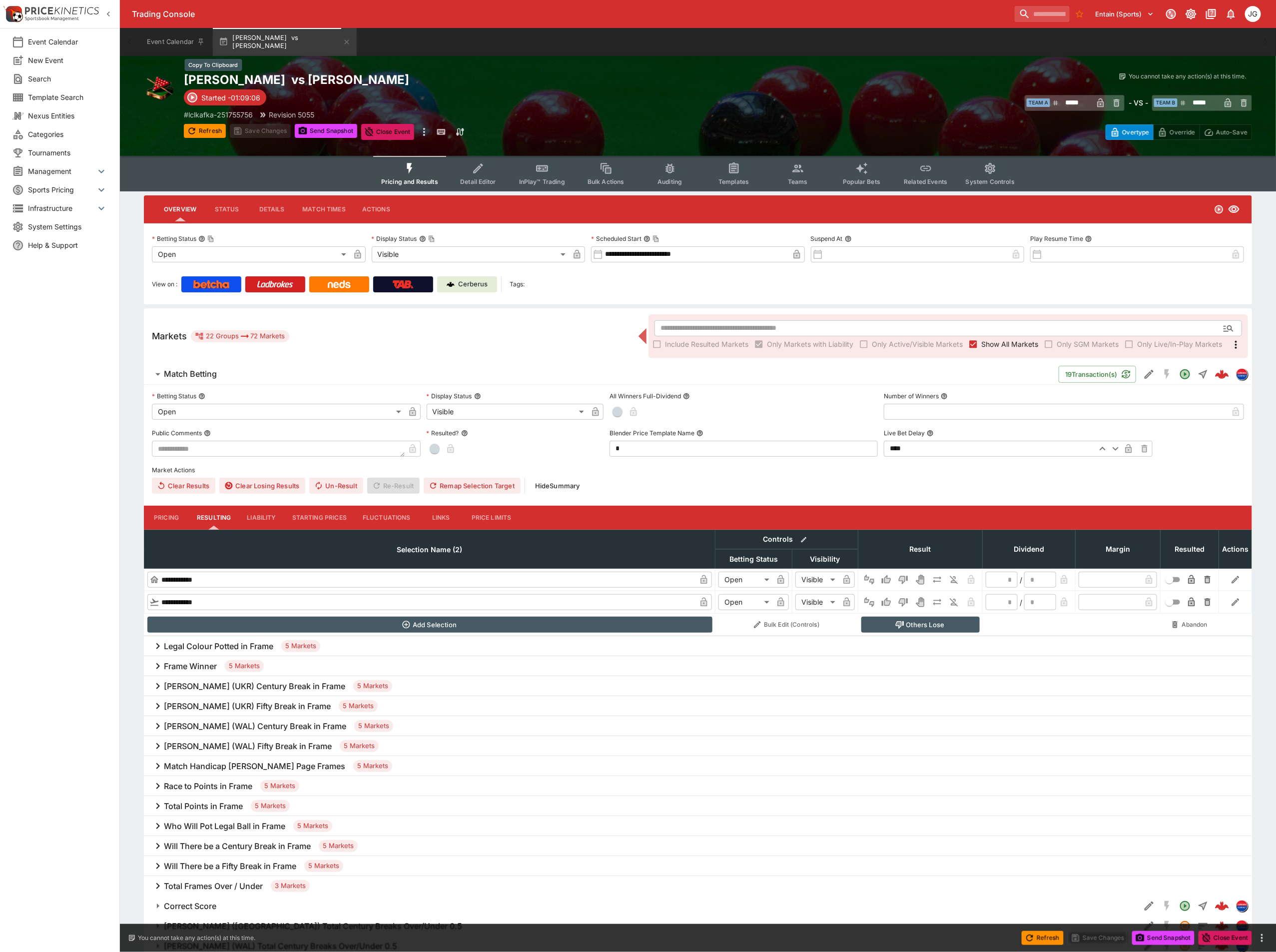
click at [304, 85] on h2 "Jackson Page vs Iulian Boiko" at bounding box center [451, 80] width 534 height 15
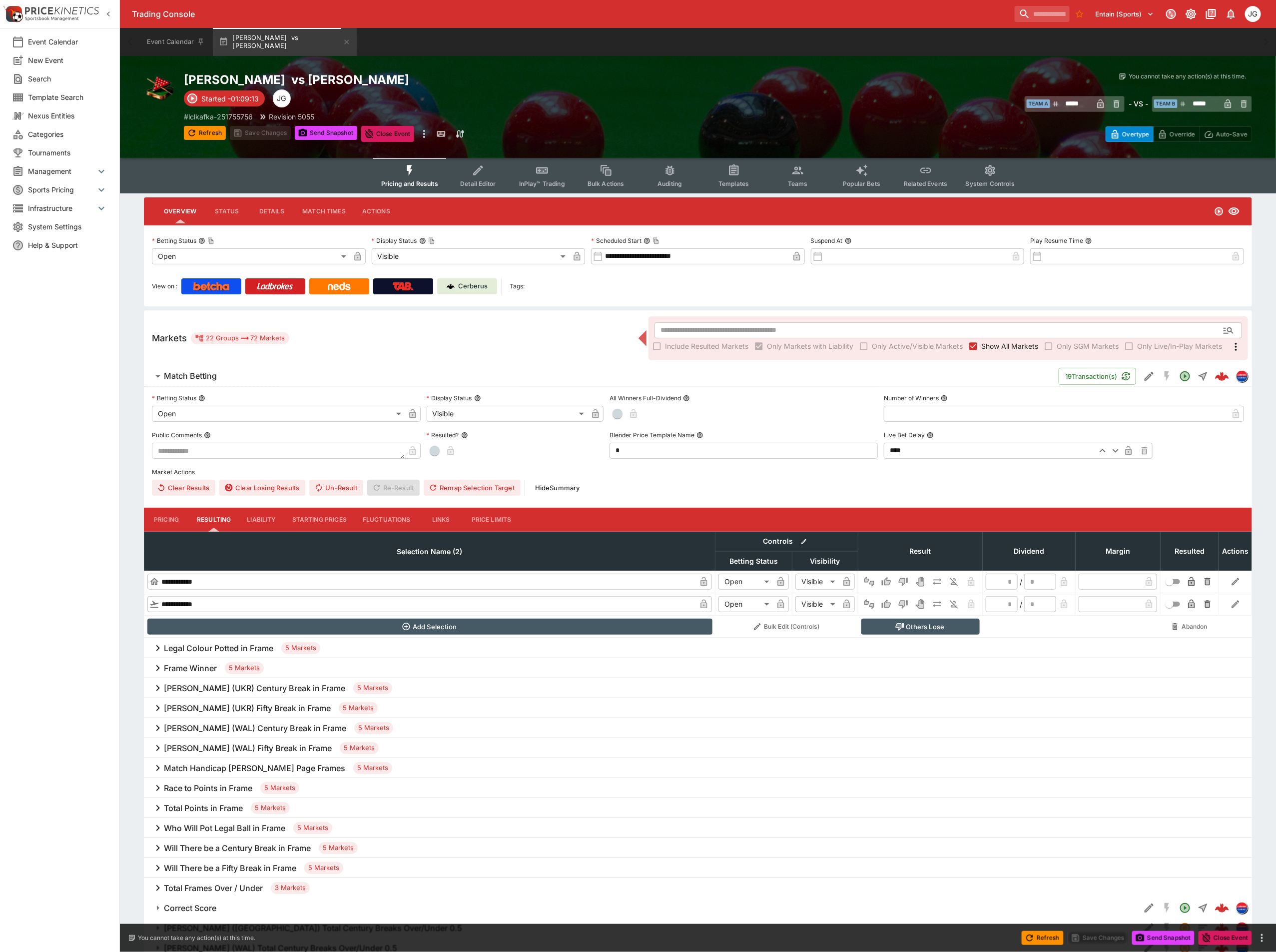
click at [986, 345] on span "Show All Markets" at bounding box center [1009, 346] width 57 height 10
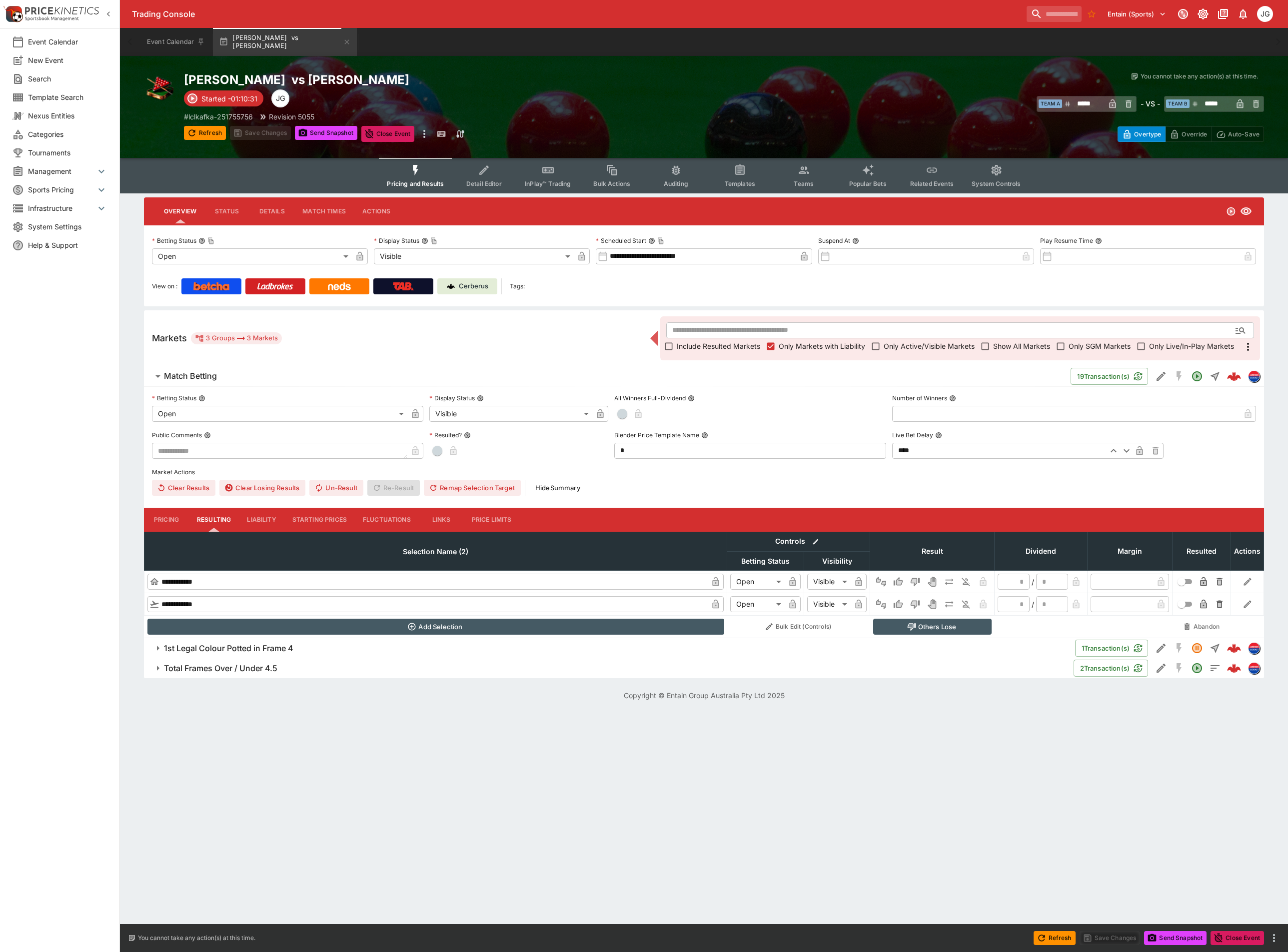
click at [479, 183] on span "Detail Editor" at bounding box center [484, 184] width 36 height 8
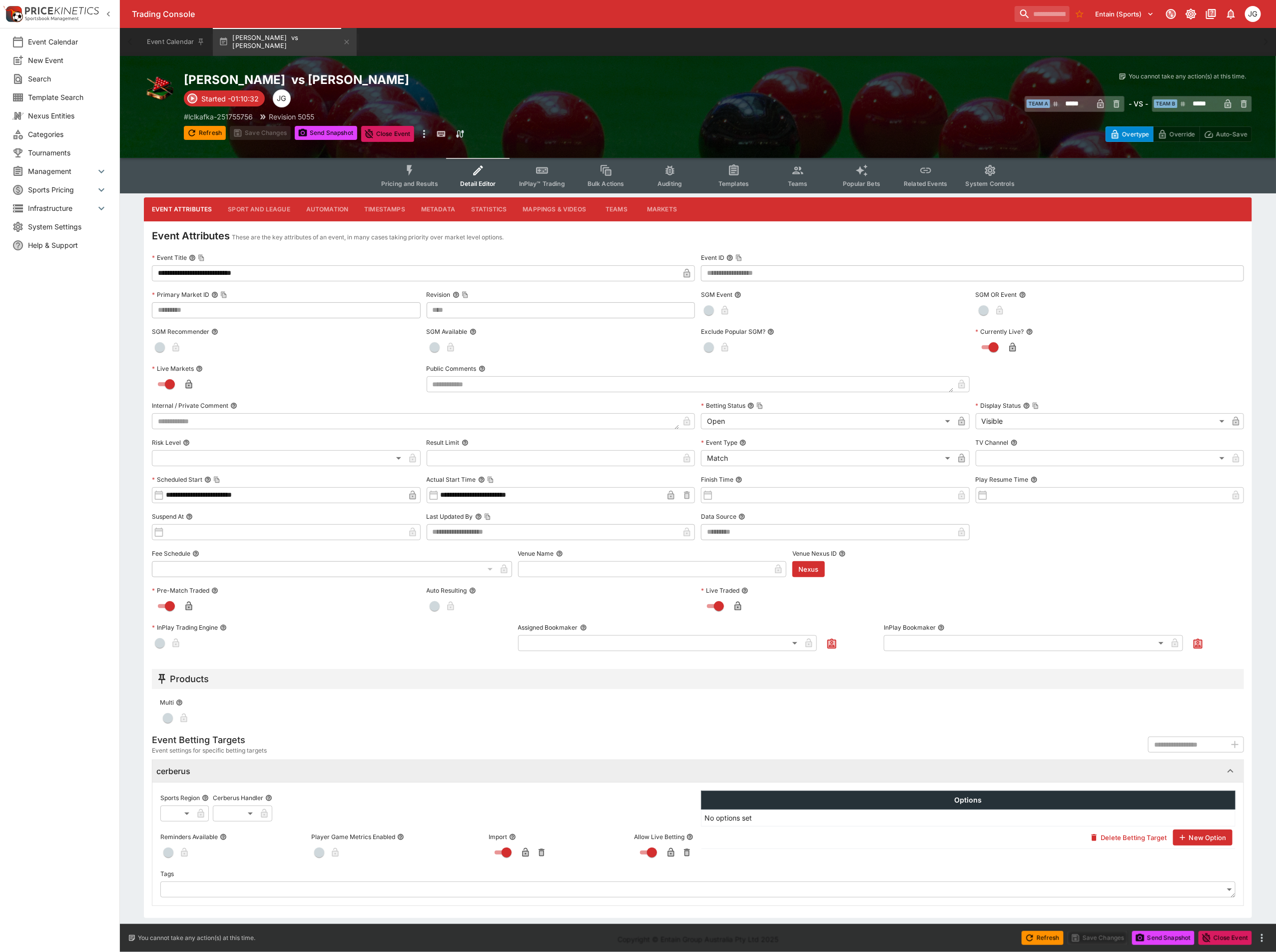
click at [246, 207] on button "Sport and League" at bounding box center [259, 210] width 78 height 24
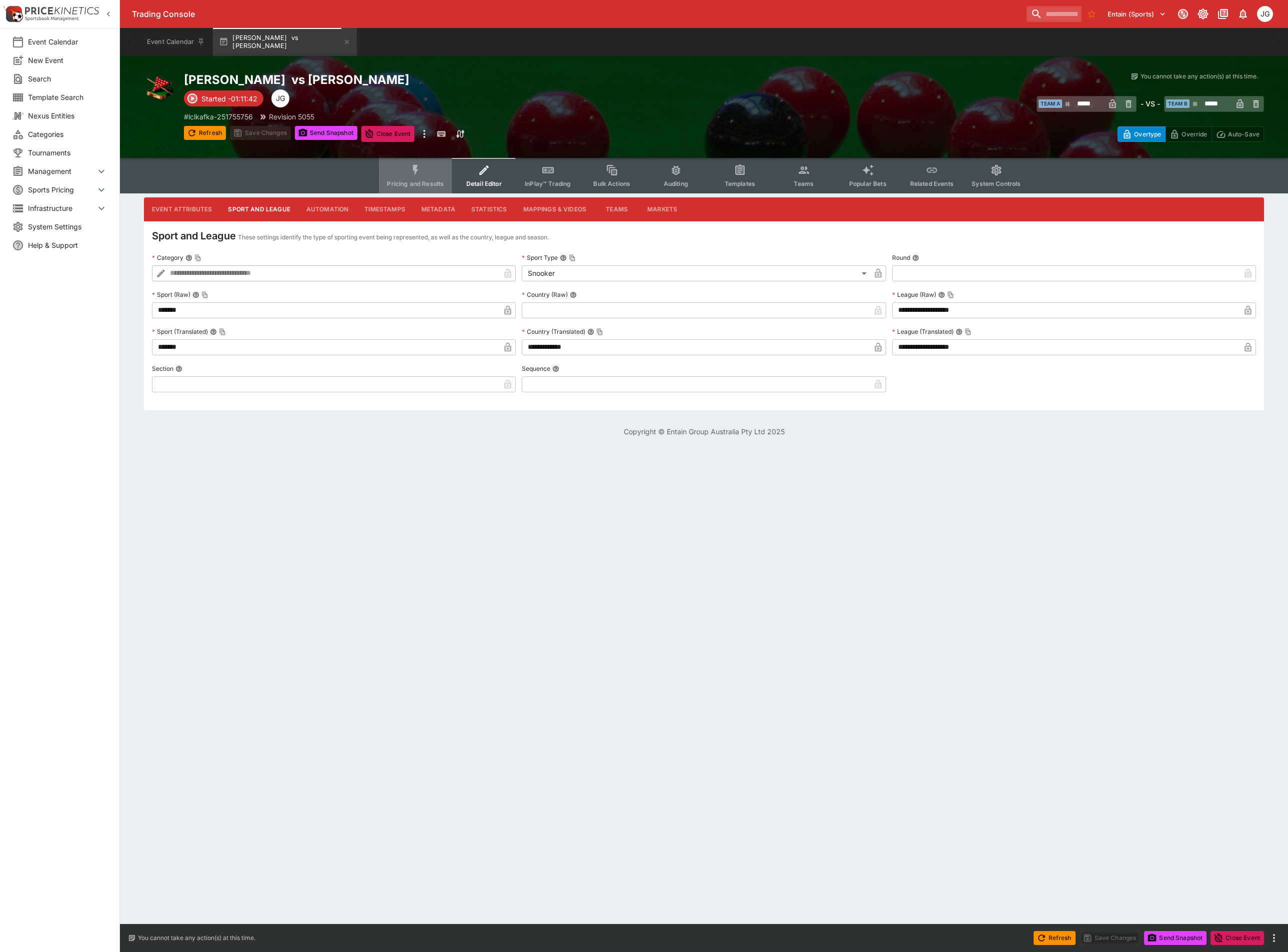
click at [420, 171] on icon "Event type filters" at bounding box center [416, 170] width 13 height 13
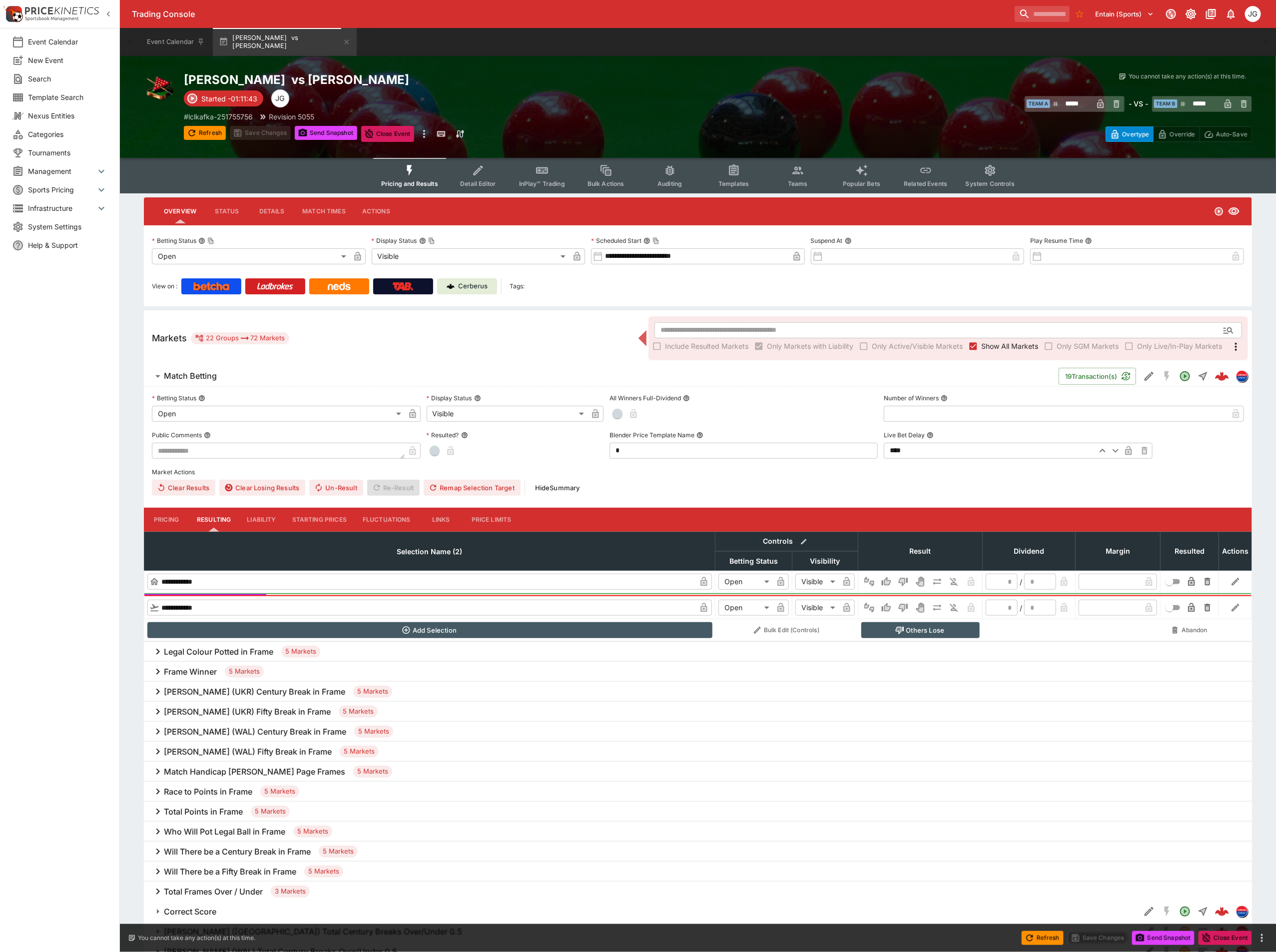
click at [1011, 346] on span "Show All Markets" at bounding box center [1009, 346] width 57 height 10
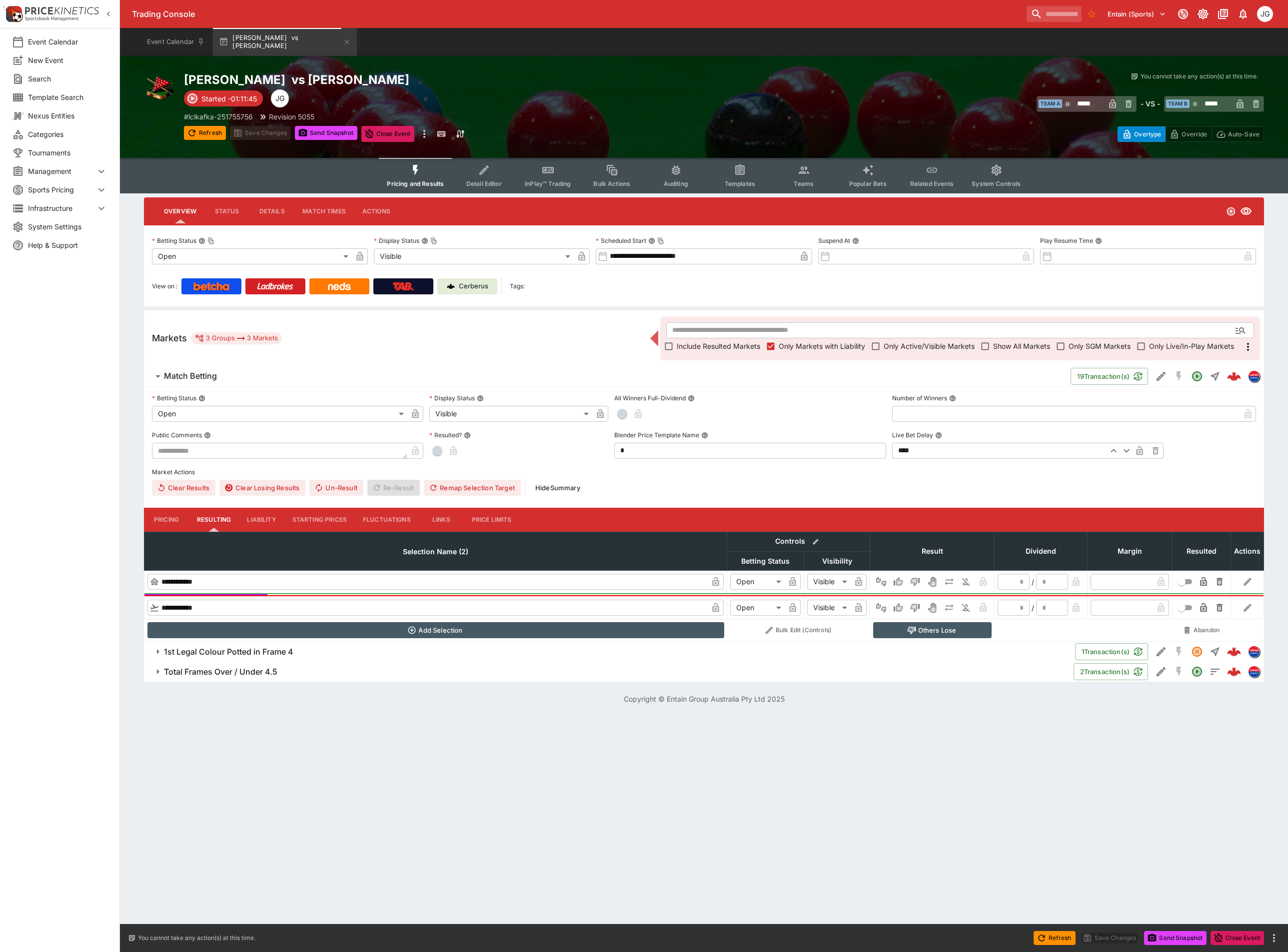
click at [275, 649] on h6 "1st Legal Colour Potted in Frame 4" at bounding box center [228, 652] width 129 height 10
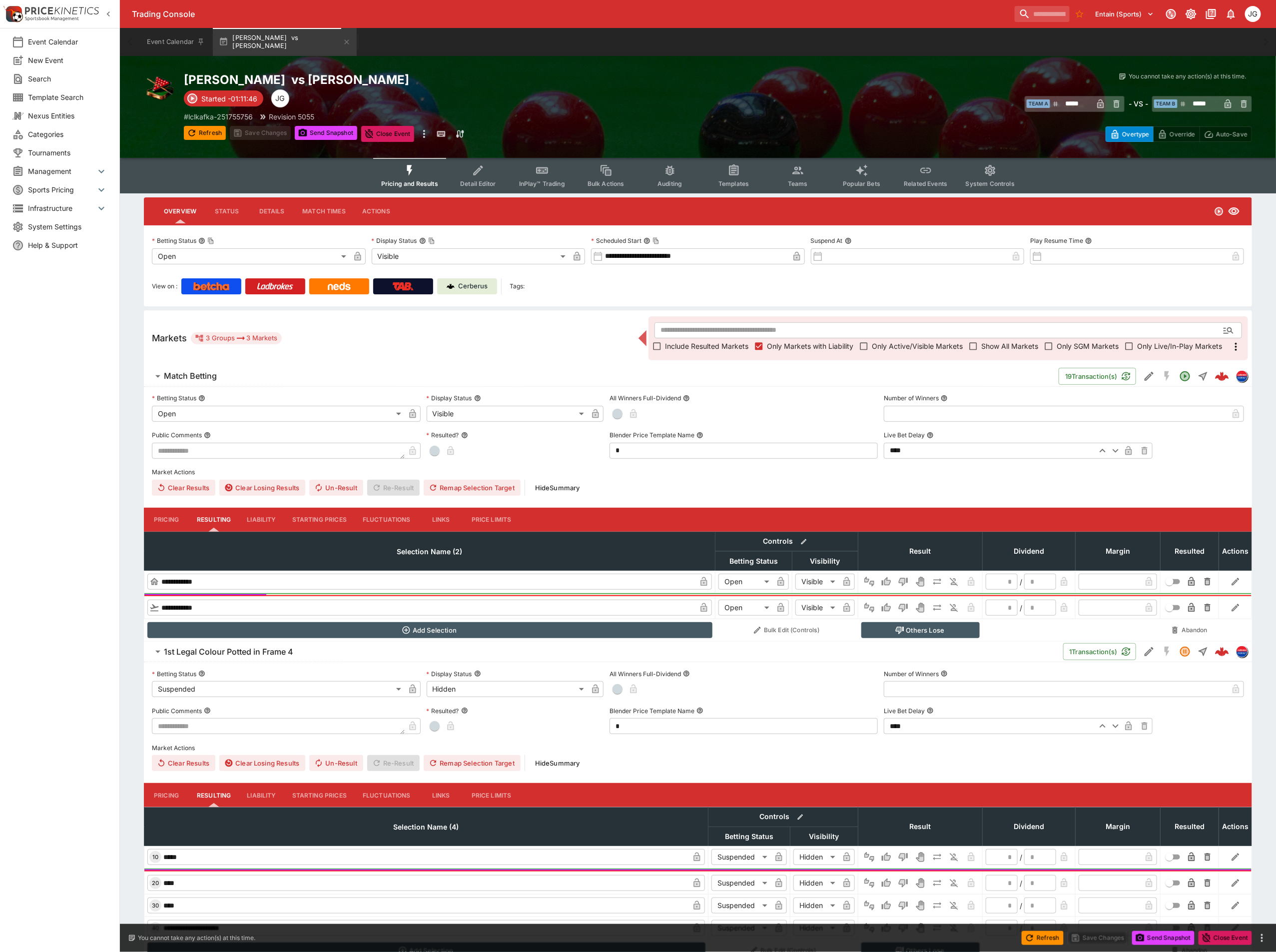
scroll to position [67, 0]
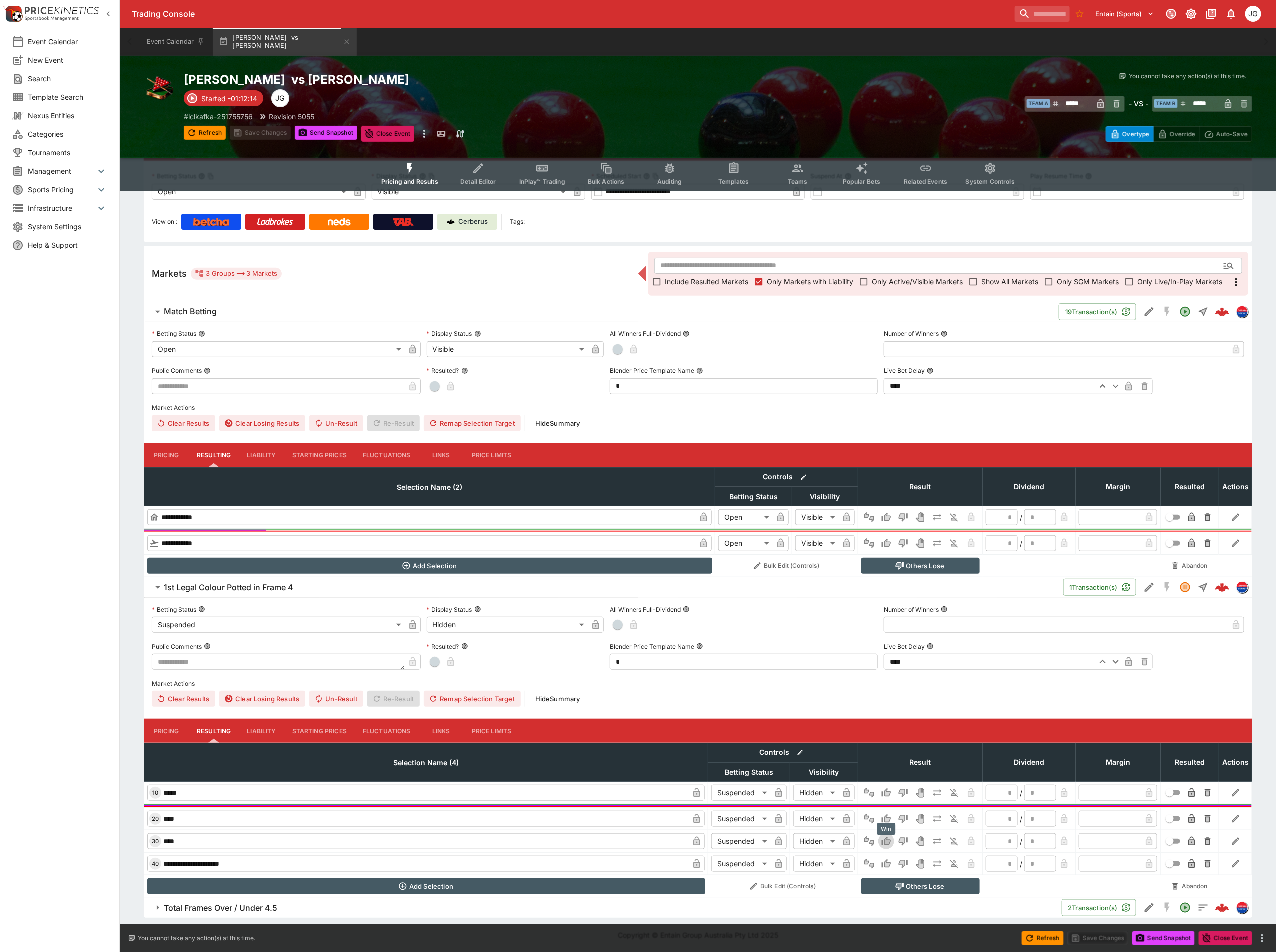
click at [884, 842] on icon "Win" at bounding box center [886, 841] width 9 height 8
type input "*"
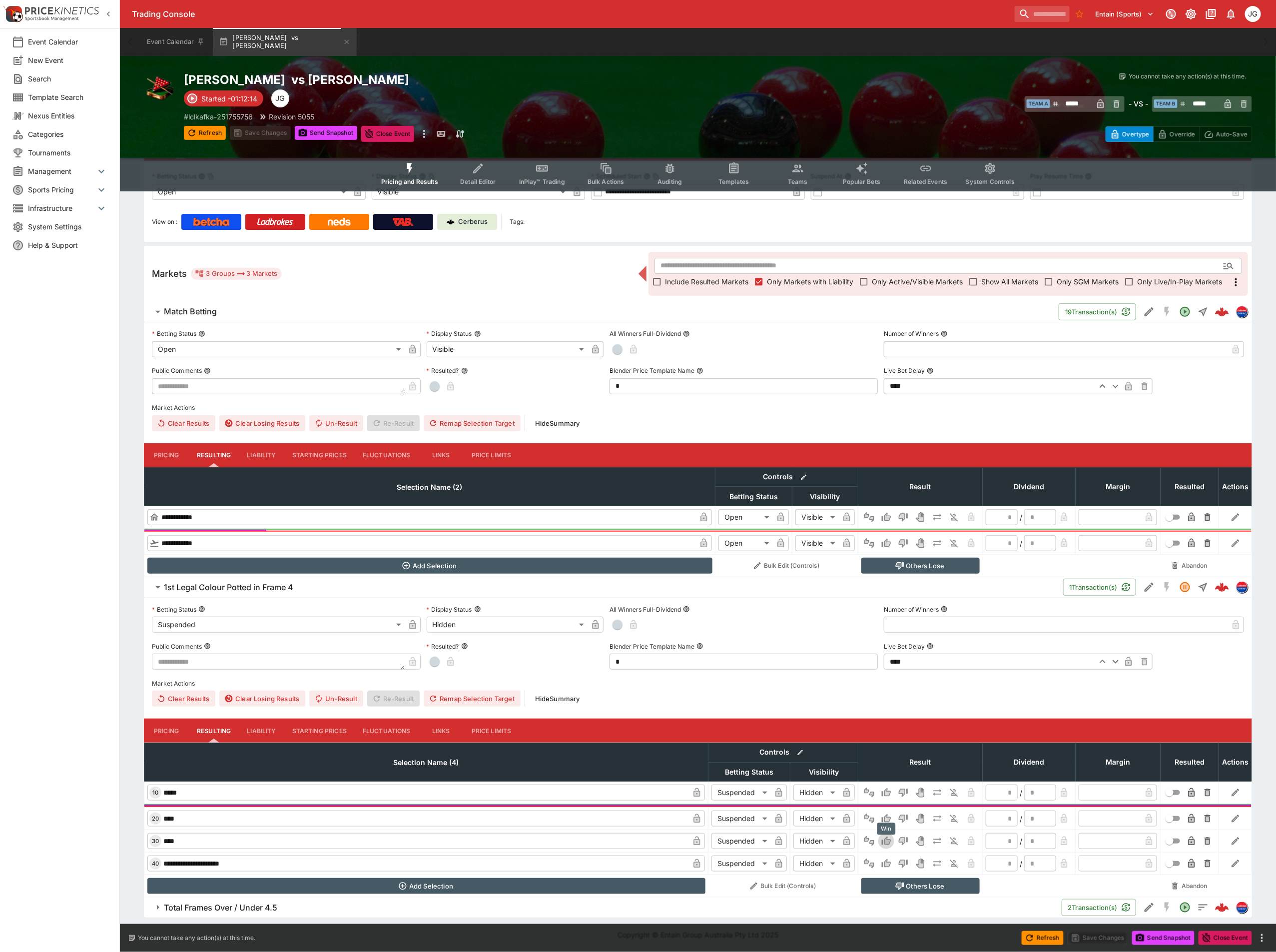
type input "*"
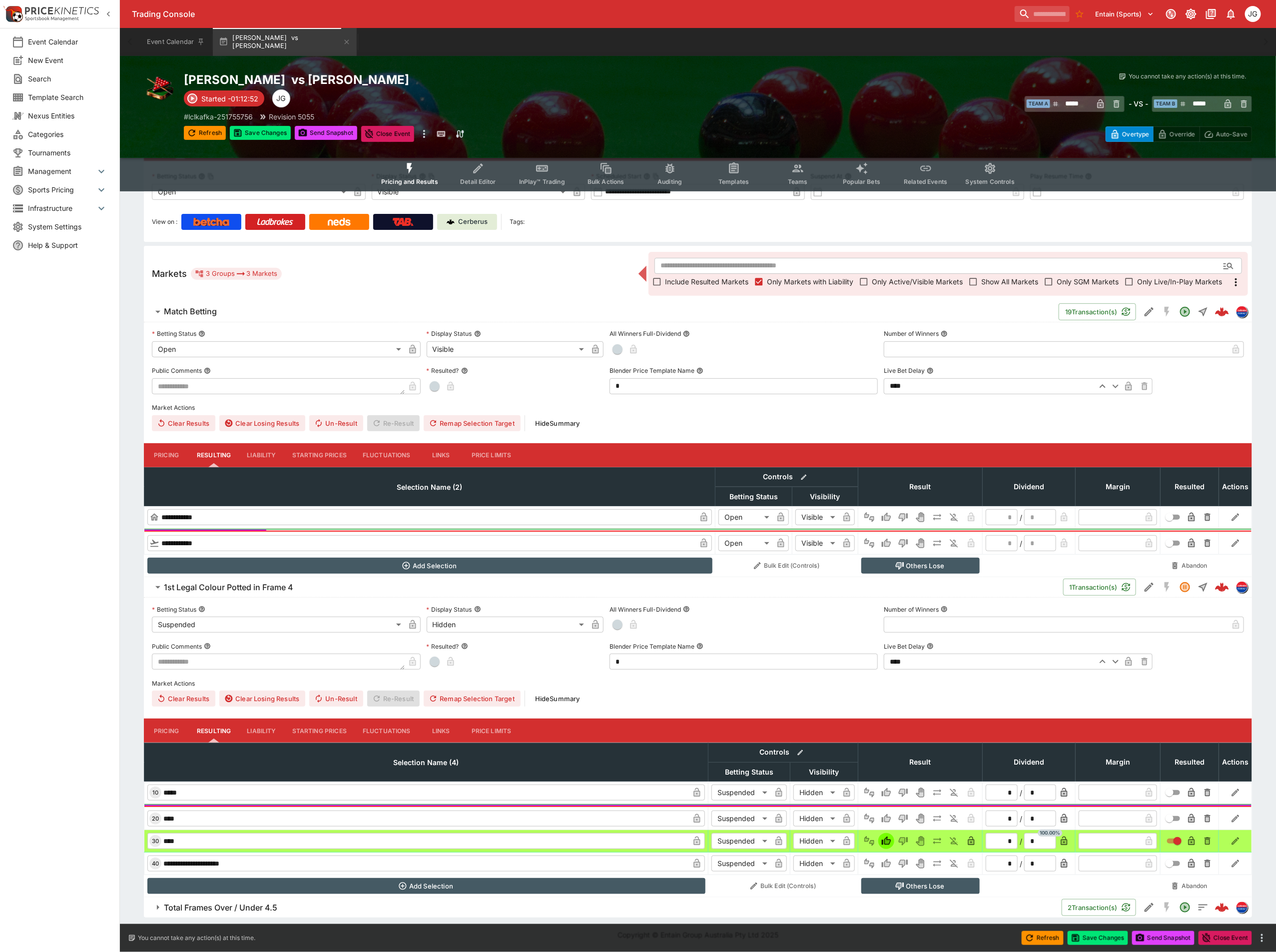
click at [932, 886] on button "Others Lose" at bounding box center [921, 886] width 118 height 16
type input "**********"
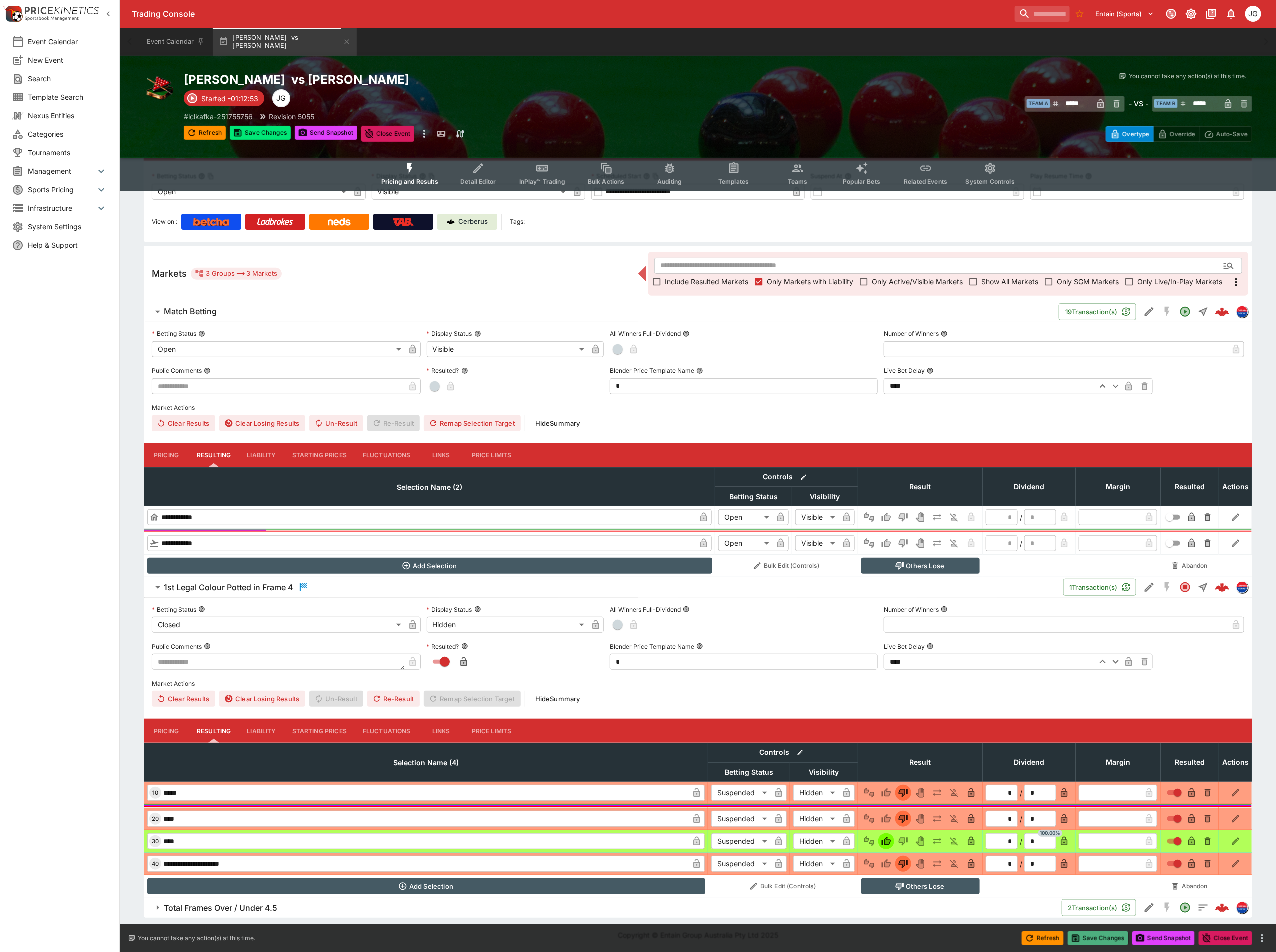
click at [1097, 937] on button "Save Changes" at bounding box center [1098, 938] width 61 height 14
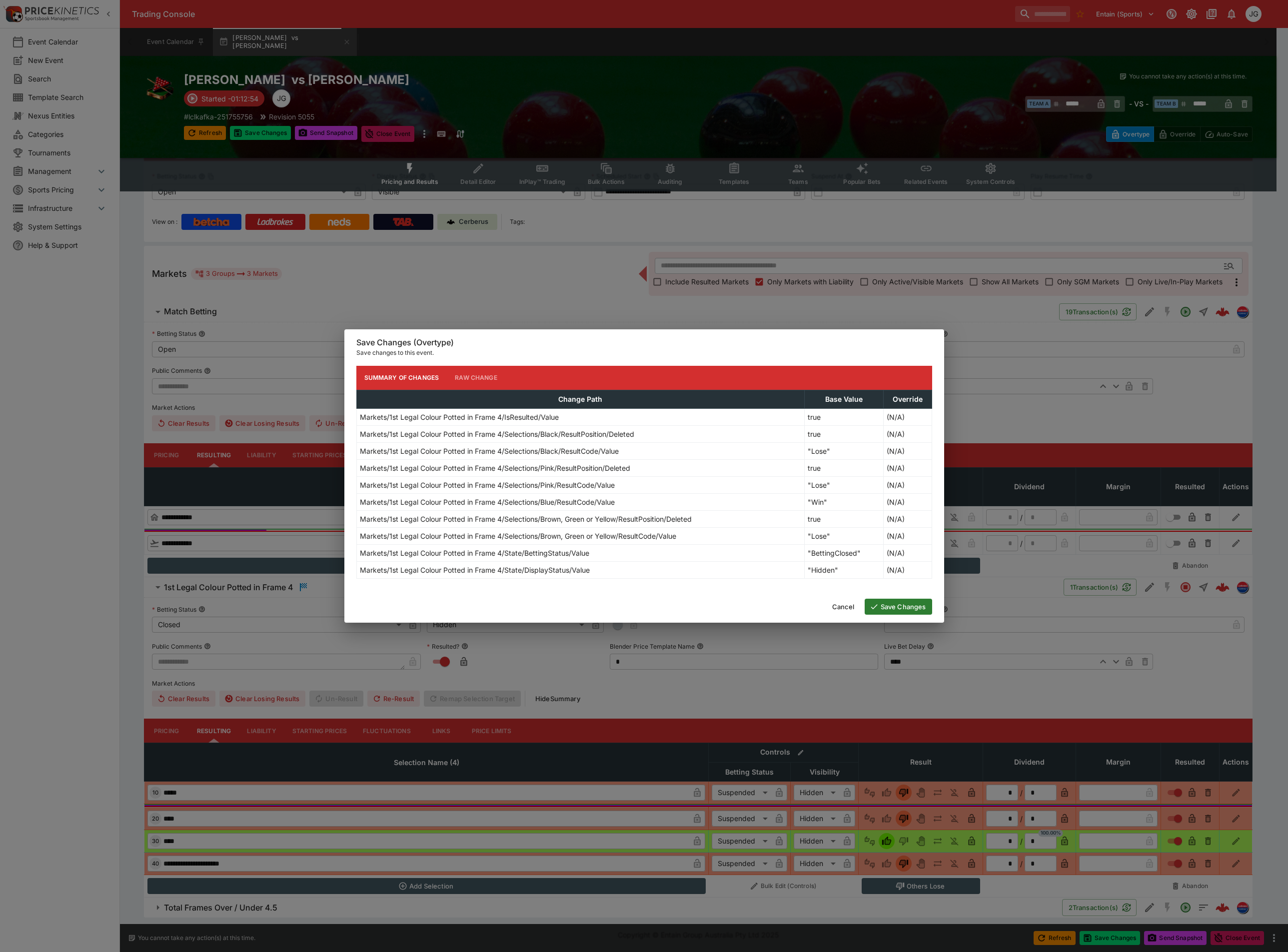
click at [898, 606] on button "Save Changes" at bounding box center [899, 606] width 68 height 16
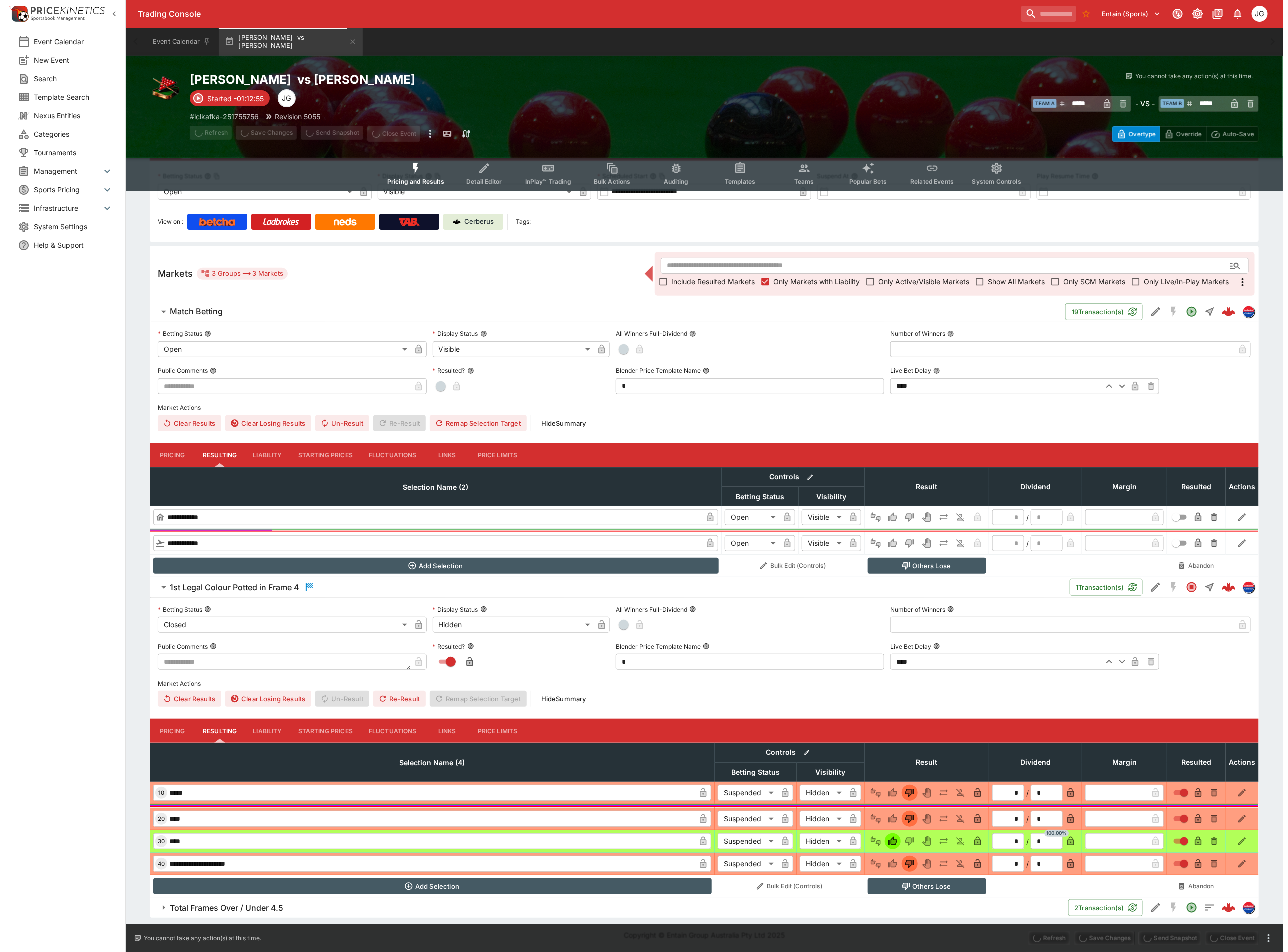
scroll to position [0, 0]
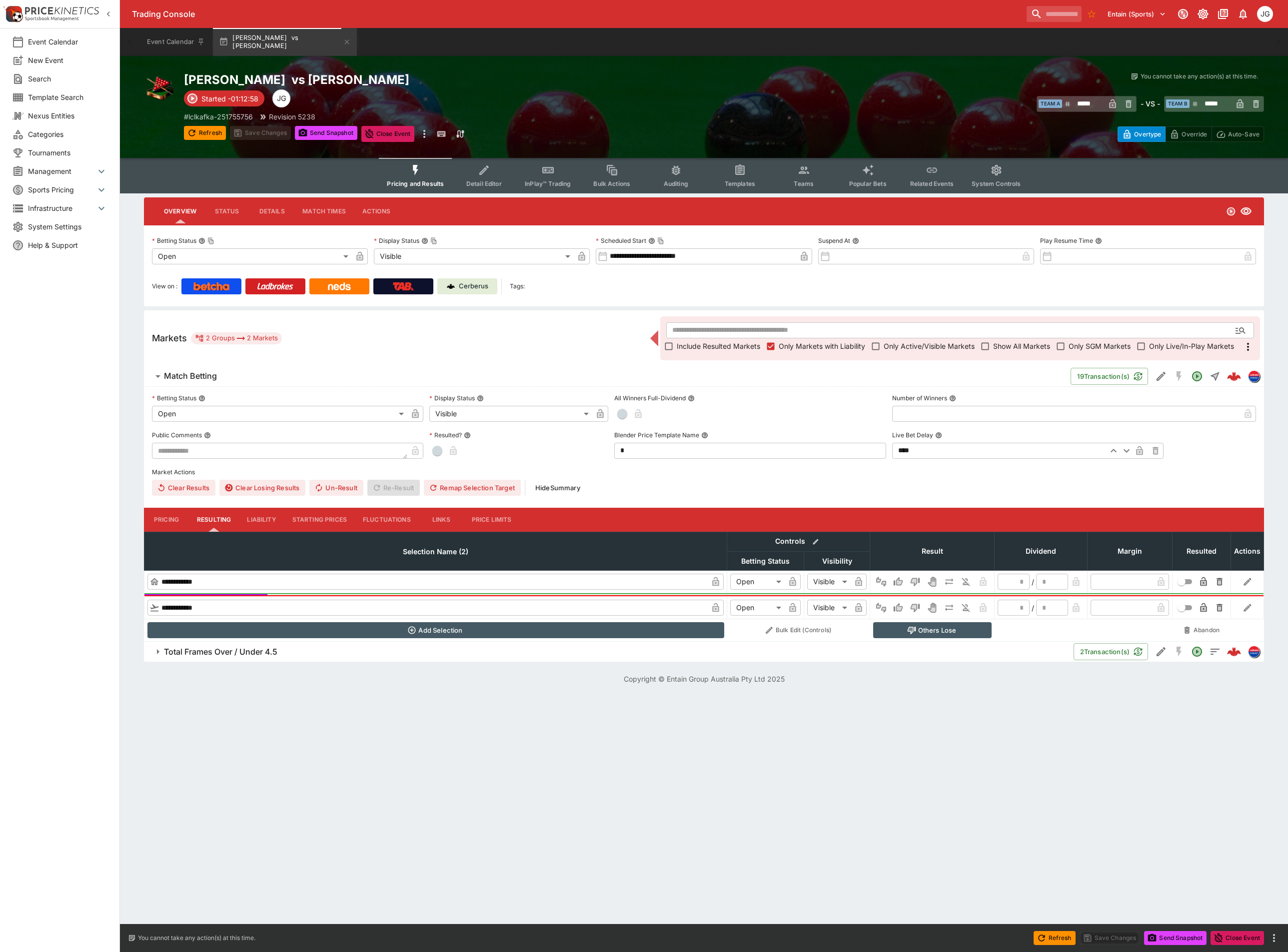
type input "******"
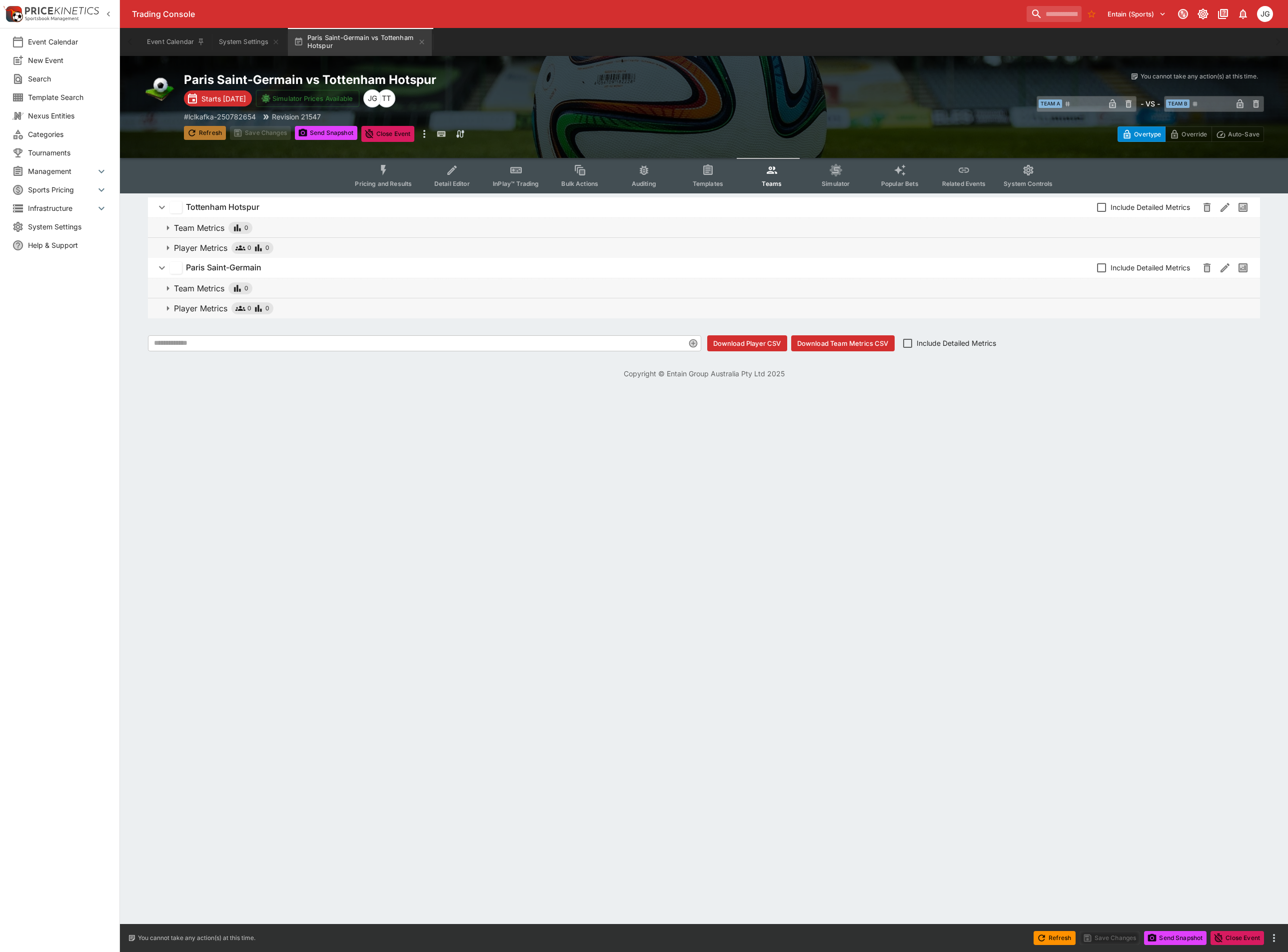
click at [217, 127] on button "Refresh" at bounding box center [205, 133] width 42 height 14
